Goal: Transaction & Acquisition: Purchase product/service

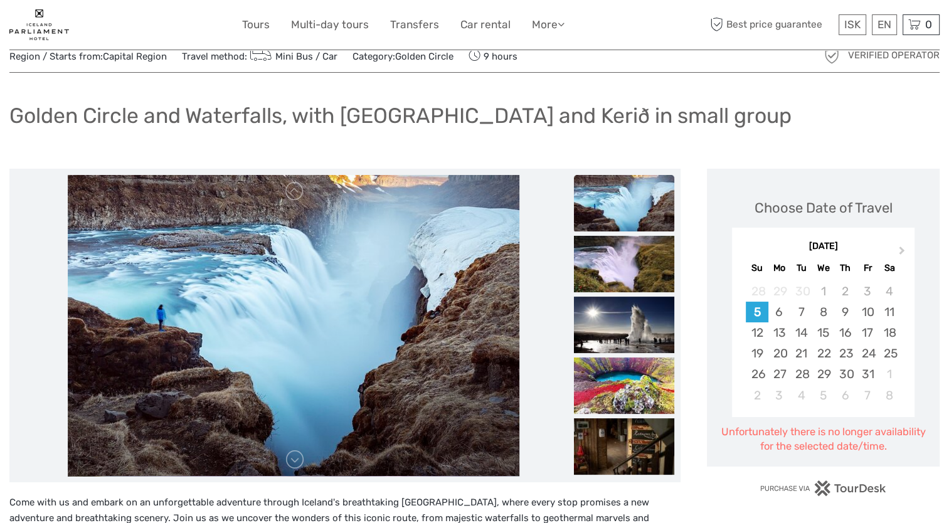
scroll to position [63, 0]
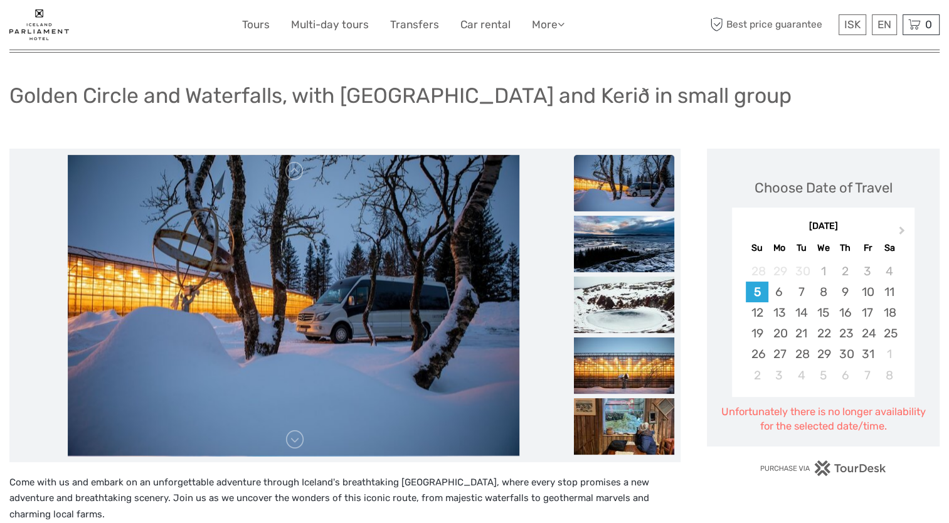
click at [805, 330] on div "21" at bounding box center [801, 333] width 22 height 21
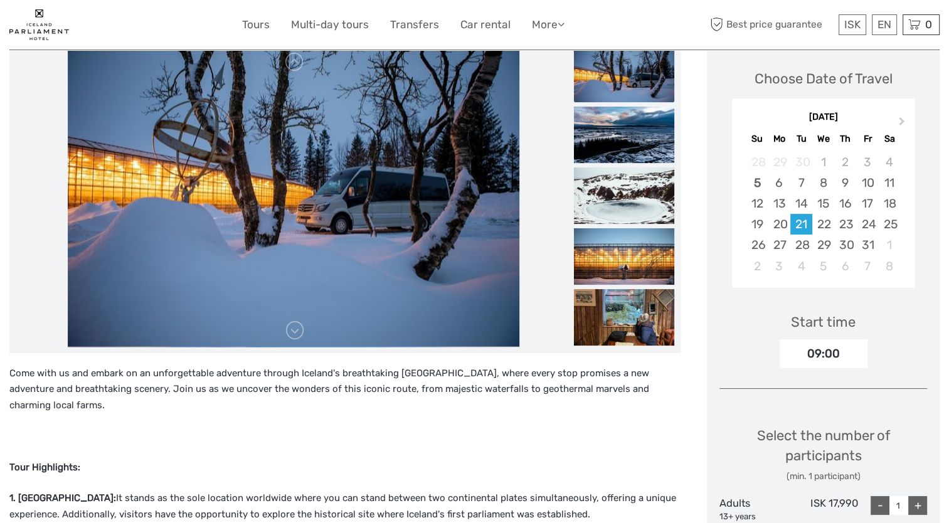
scroll to position [251, 0]
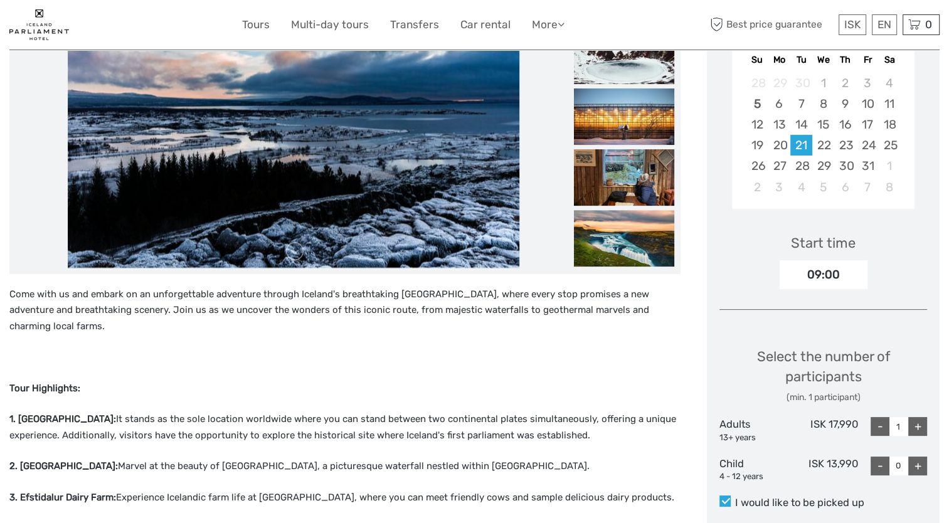
click at [919, 421] on div "+" at bounding box center [917, 426] width 19 height 19
type input "2"
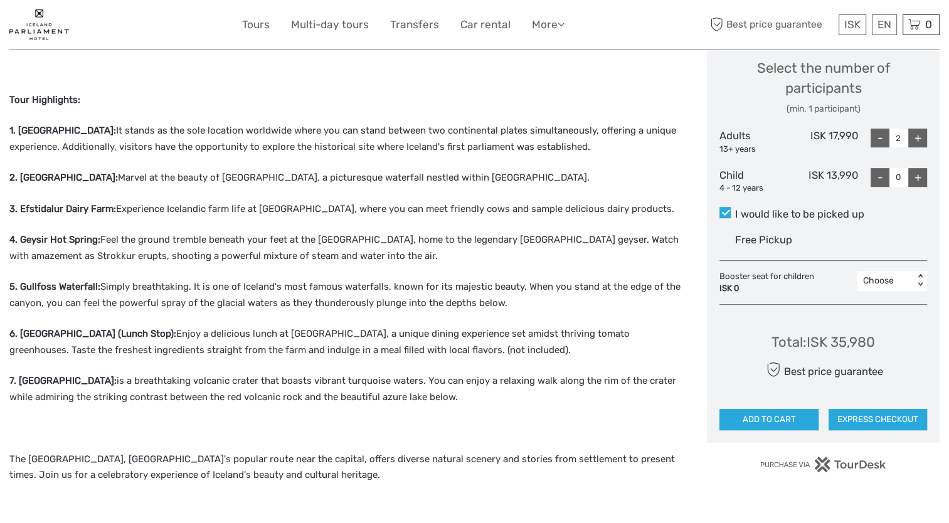
scroll to position [627, 0]
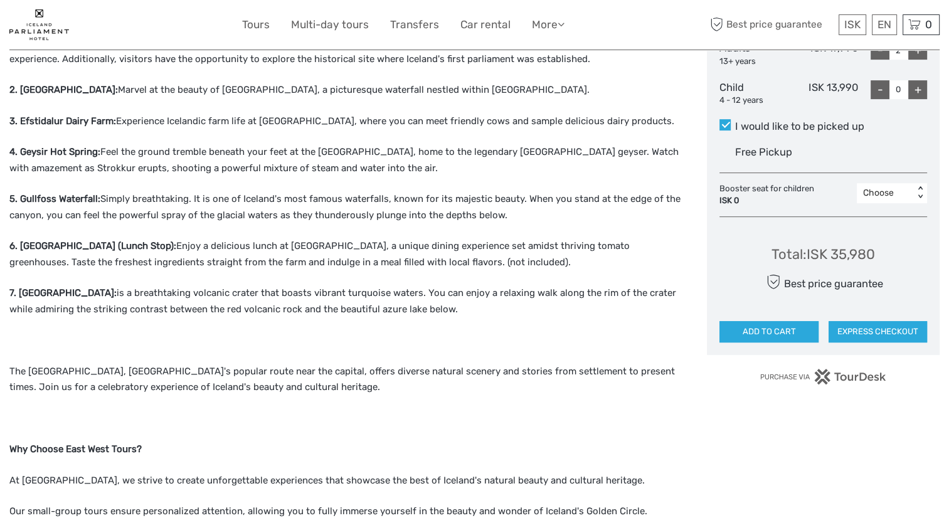
click at [775, 327] on button "ADD TO CART" at bounding box center [768, 331] width 98 height 21
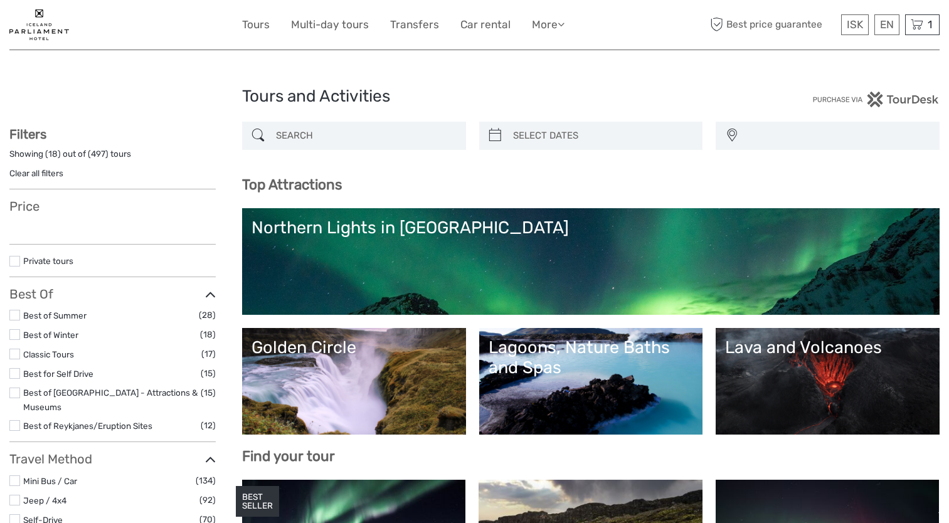
select select
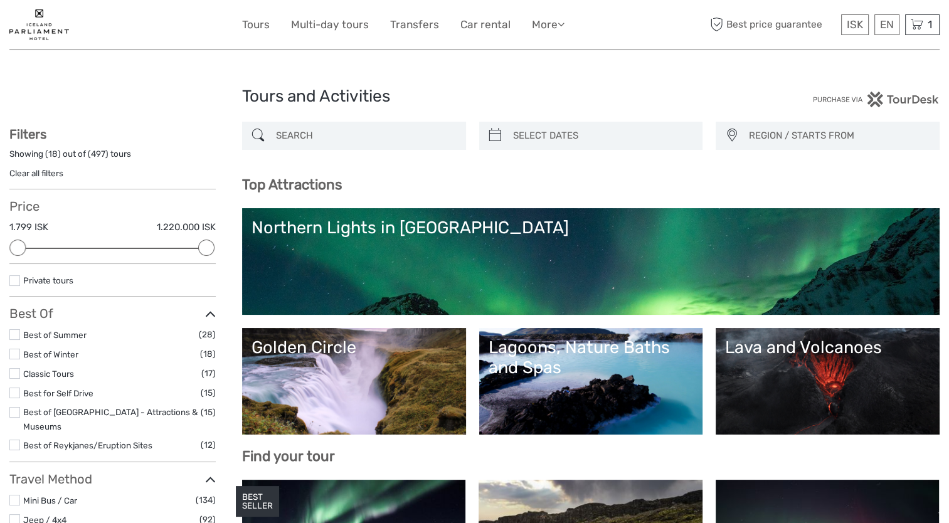
click at [925, 24] on div "1 Items Golden Circle and Waterfalls, with Friðheimar Farm and Kerið in small g…" at bounding box center [922, 24] width 34 height 21
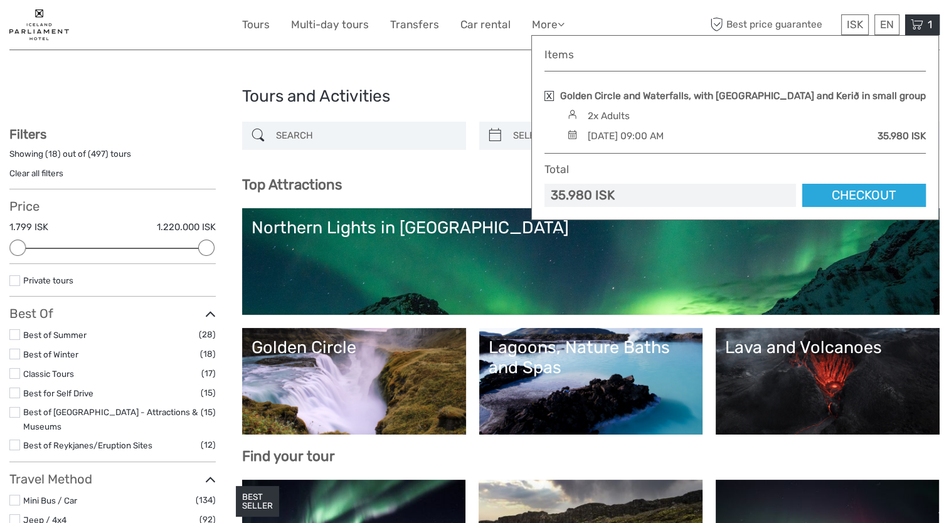
click at [849, 191] on link "Checkout" at bounding box center [864, 195] width 124 height 23
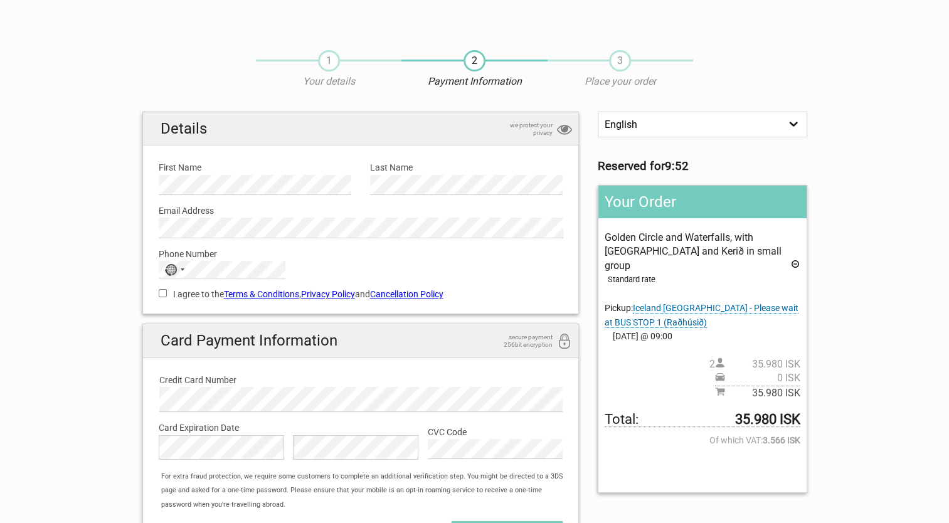
click at [161, 291] on input "I agree to the Terms & Conditions , Privacy Policy and Cancellation Policy" at bounding box center [163, 293] width 8 height 8
checkbox input "true"
click at [430, 483] on div "For extra fraud protection, we require some customers to complete an additional…" at bounding box center [366, 491] width 423 height 42
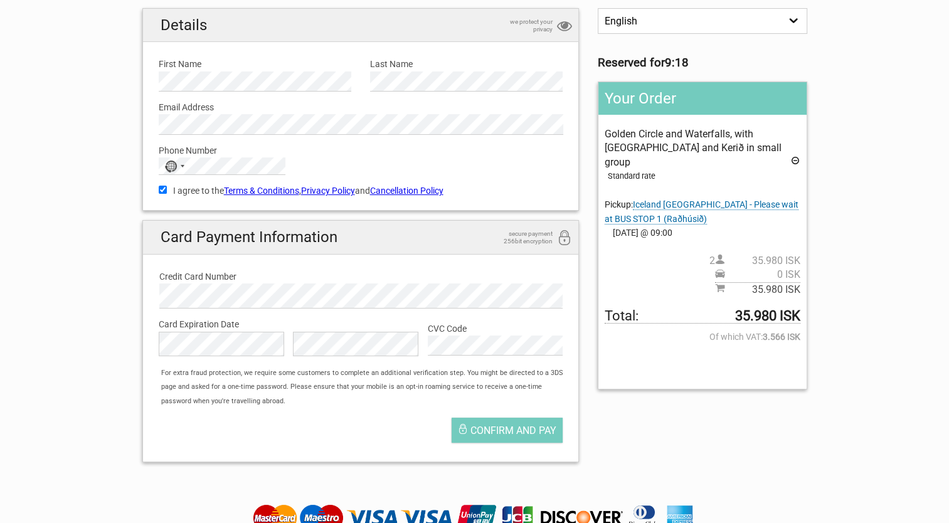
scroll to position [125, 0]
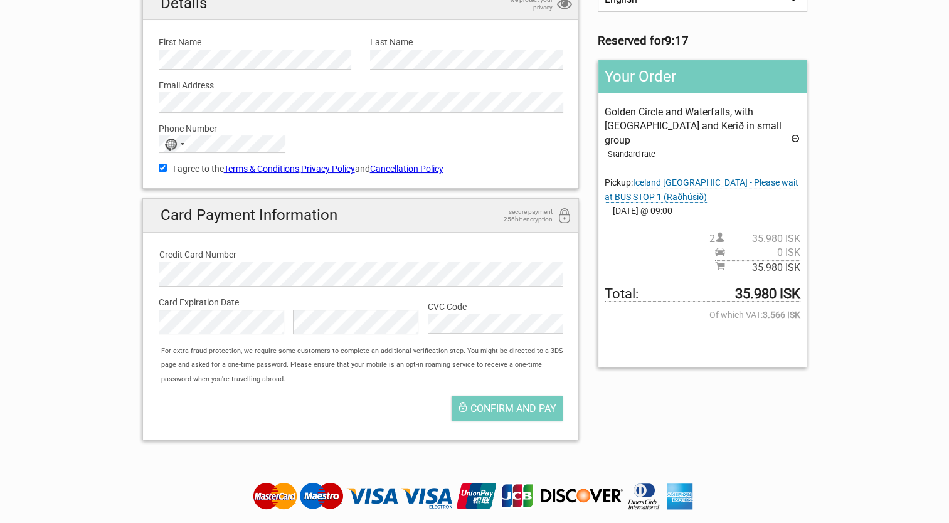
click at [497, 406] on span "Confirm and pay" at bounding box center [513, 409] width 86 height 12
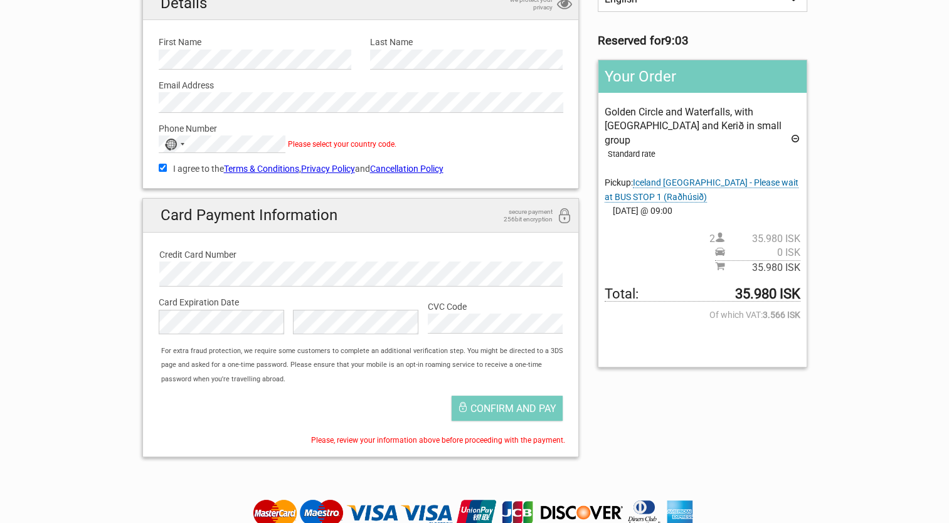
click at [173, 147] on div "No country selected" at bounding box center [170, 145] width 13 height 12
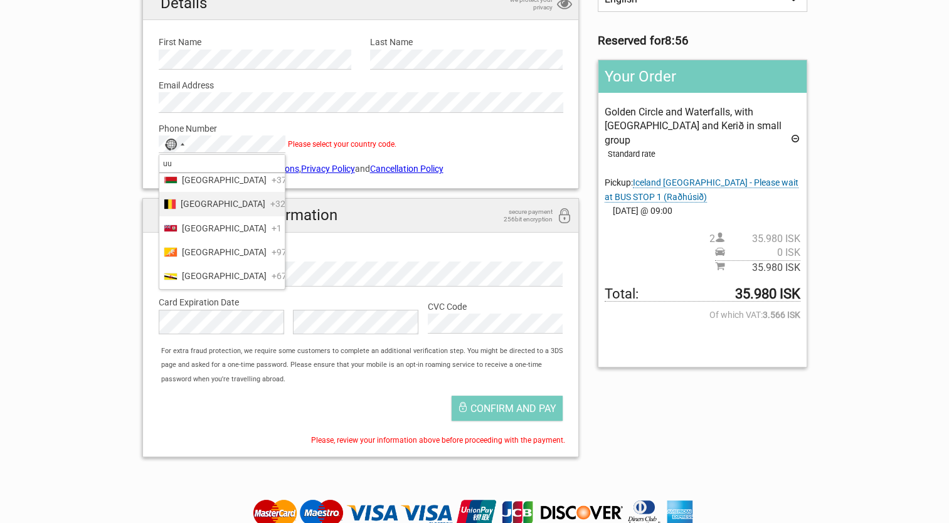
scroll to position [0, 0]
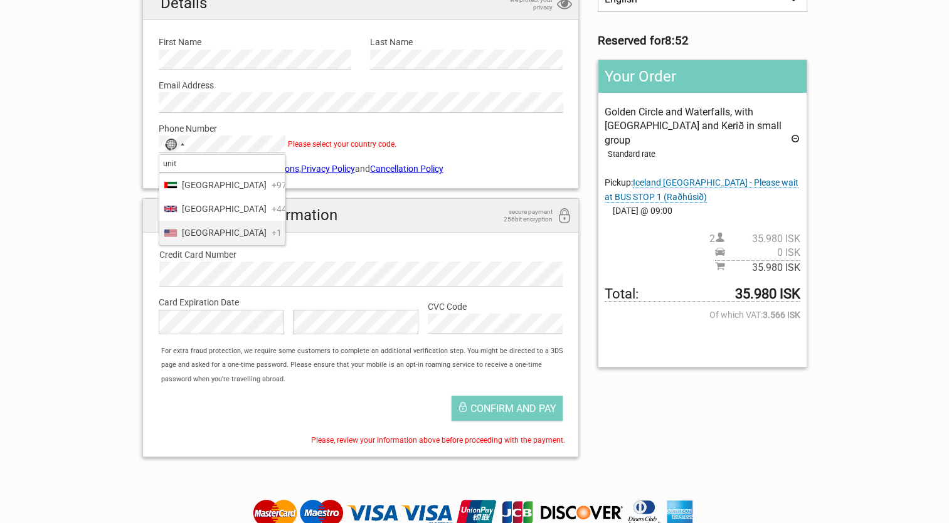
type input "unit"
click at [201, 240] on span "United States" at bounding box center [224, 233] width 85 height 14
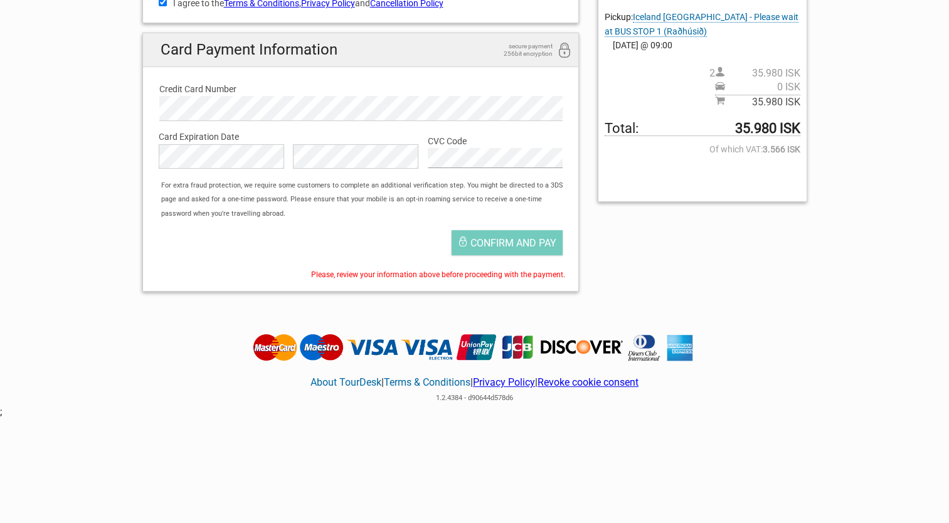
scroll to position [311, 0]
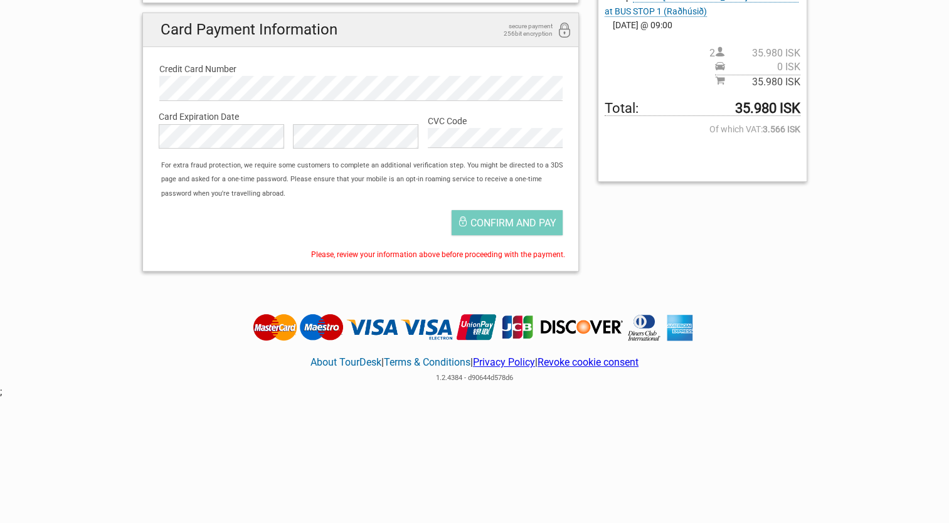
click at [391, 227] on div "Confirm and pay" at bounding box center [360, 226] width 423 height 44
click at [489, 213] on button "Confirm and pay" at bounding box center [507, 222] width 111 height 25
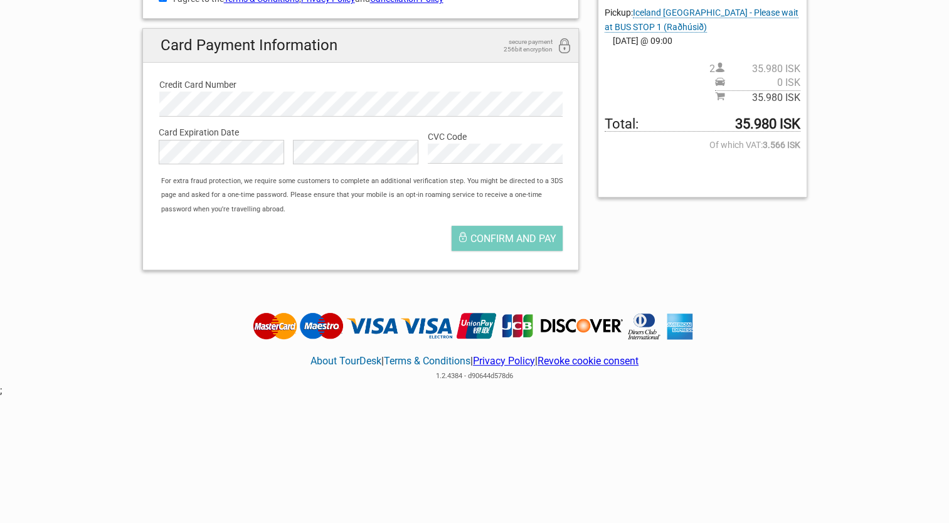
scroll to position [293, 0]
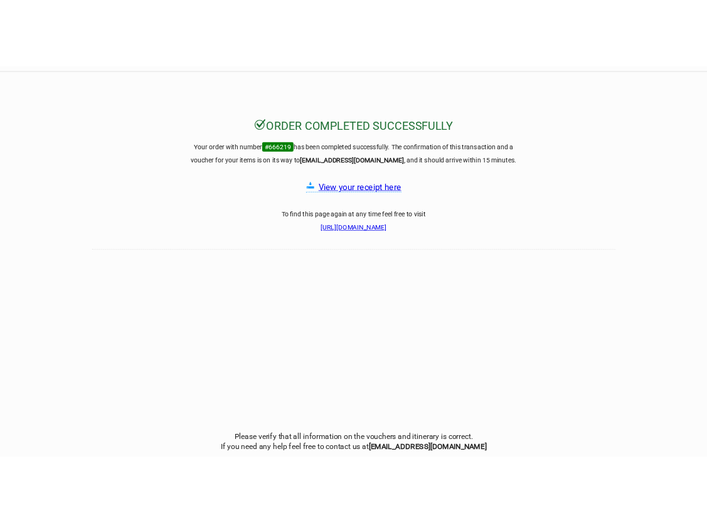
scroll to position [63, 0]
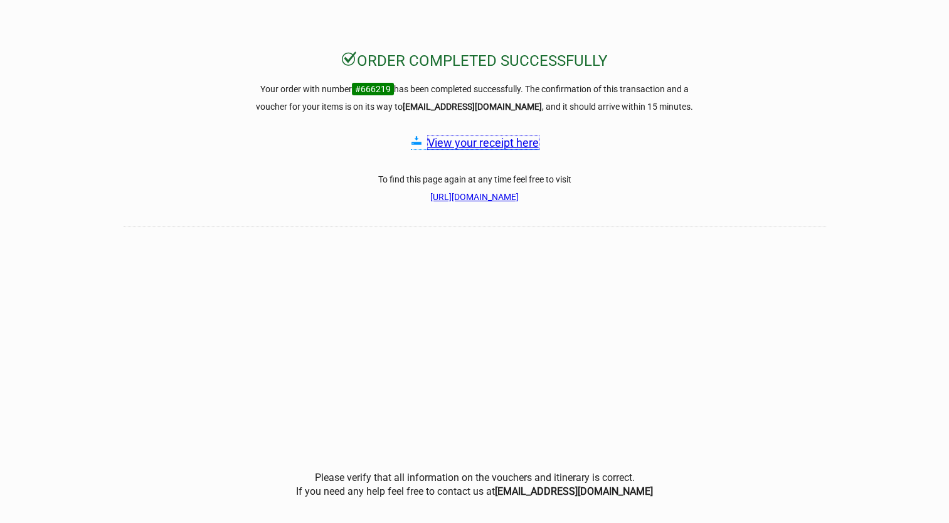
click at [490, 139] on link "View your receipt here" at bounding box center [483, 142] width 111 height 13
